Goal: Contribute content: Add original content to the website for others to see

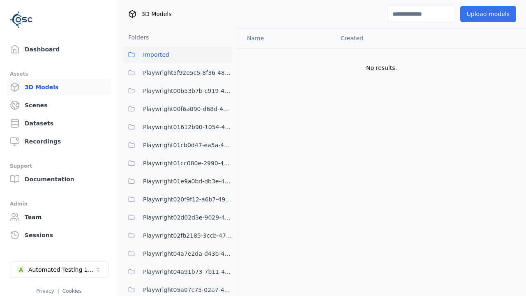
click at [490, 14] on button "Upload models" at bounding box center [488, 14] width 56 height 16
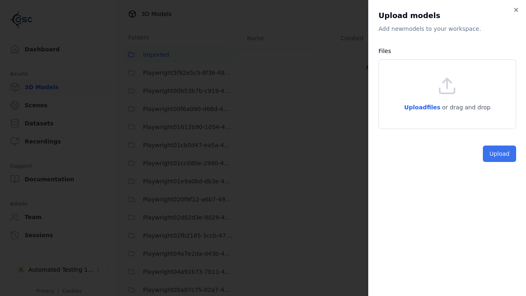
click at [500, 162] on button "Upload" at bounding box center [499, 154] width 33 height 16
